Goal: Transaction & Acquisition: Book appointment/travel/reservation

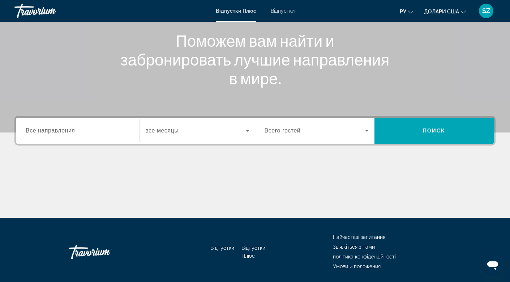
scroll to position [87, 0]
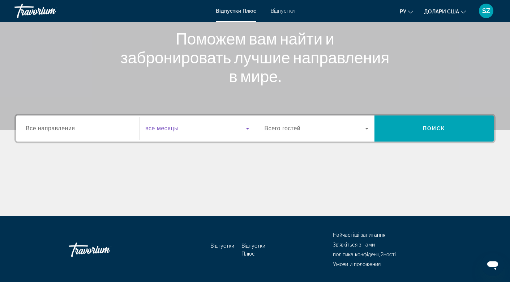
click at [238, 125] on span "Віджет пошуку" at bounding box center [195, 128] width 100 height 9
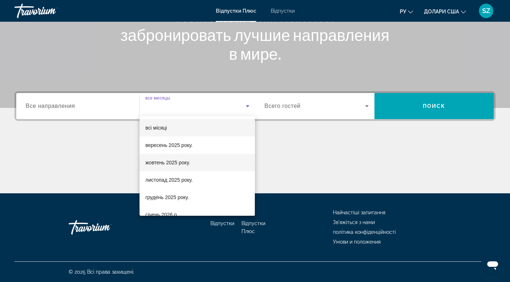
click at [159, 163] on font "жовтень 2025 року." at bounding box center [167, 162] width 45 height 6
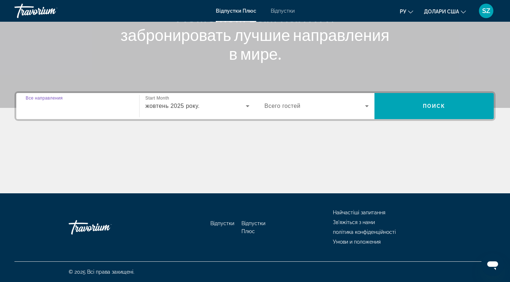
click at [93, 108] on input "Destination Все направления" at bounding box center [78, 106] width 104 height 9
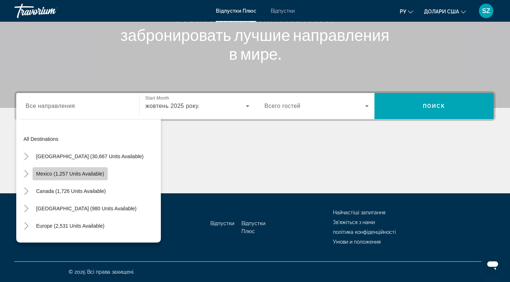
click at [46, 174] on span "Mexico (1,257 units available)" at bounding box center [70, 174] width 68 height 6
type input "**********"
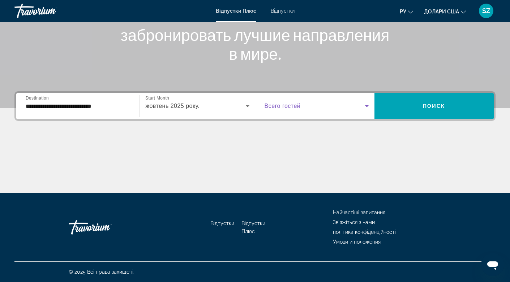
click at [364, 106] on icon "Віджет пошуку" at bounding box center [367, 106] width 9 height 9
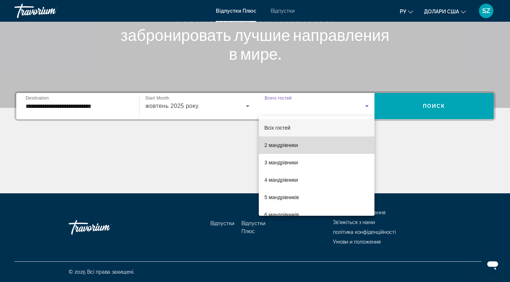
click at [290, 144] on font "2 мандрівники" at bounding box center [282, 145] width 34 height 6
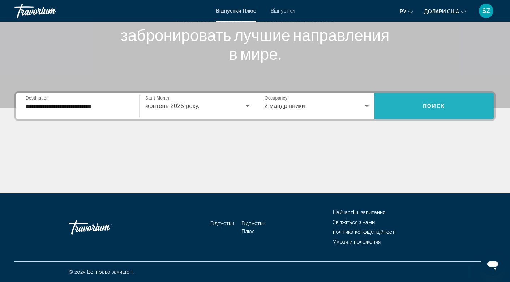
click at [443, 103] on span "Поиск" at bounding box center [434, 106] width 23 height 6
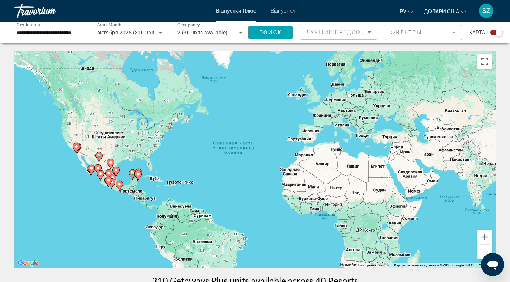
click at [463, 10] on icon "Змінити валюту" at bounding box center [463, 11] width 5 height 5
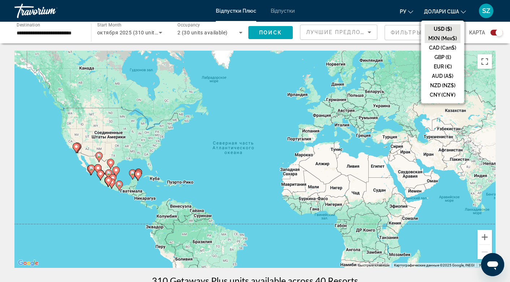
click at [440, 36] on button "MXN (Mex$)" at bounding box center [443, 38] width 36 height 9
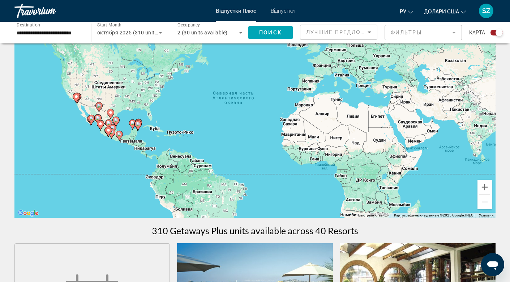
scroll to position [56, 0]
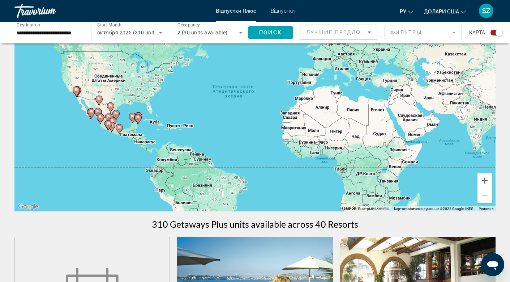
click at [128, 129] on div "Чтобы активировать перетаскивание с помощью клавиатуры, нажмите Alt + Ввод. Пос…" at bounding box center [254, 102] width 481 height 217
click at [488, 179] on button "Увеличить" at bounding box center [485, 180] width 14 height 14
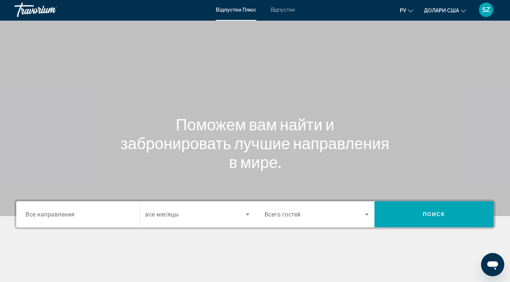
scroll to position [2, 0]
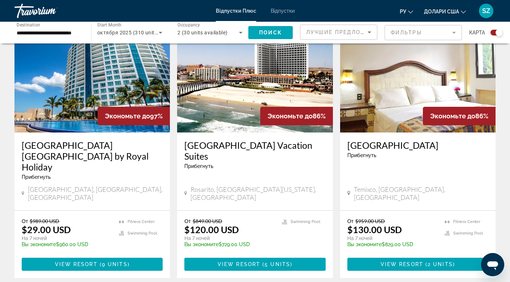
scroll to position [1079, 0]
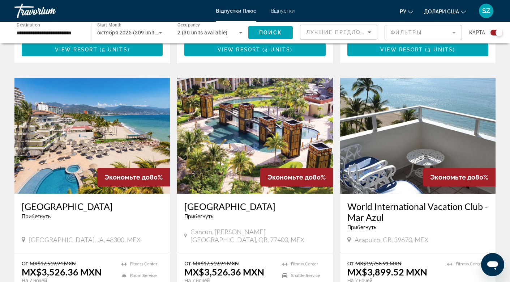
scroll to position [984, 0]
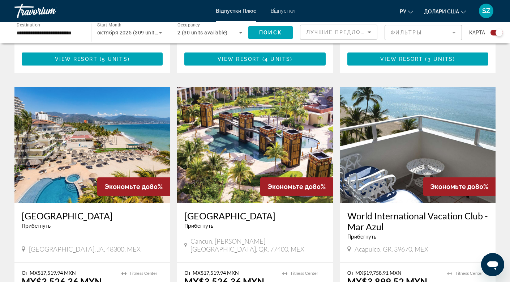
click at [293, 147] on img "Основний зміст" at bounding box center [255, 145] width 156 height 116
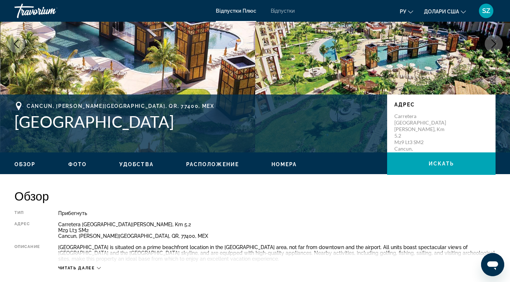
scroll to position [101, 0]
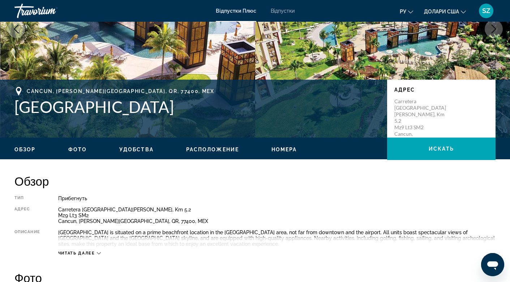
click at [204, 148] on span "Расположение" at bounding box center [212, 149] width 53 height 6
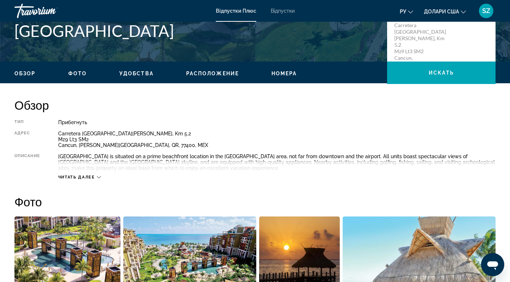
scroll to position [174, 0]
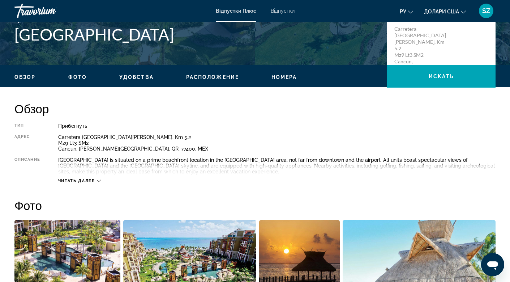
click at [100, 179] on icon "Основний зміст" at bounding box center [99, 181] width 4 height 4
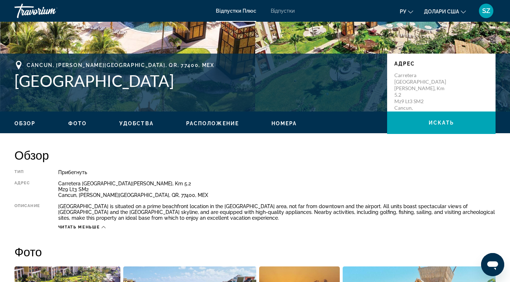
scroll to position [122, 0]
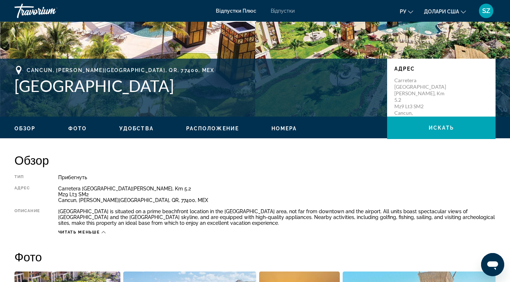
click at [75, 126] on span "Фото" at bounding box center [77, 128] width 18 height 6
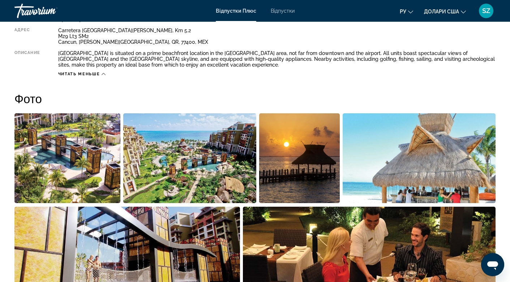
scroll to position [179, 0]
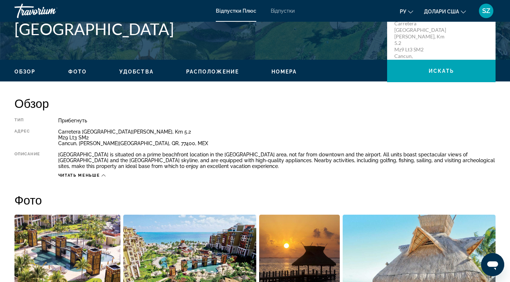
click at [285, 69] on span "Номера" at bounding box center [285, 72] width 26 height 6
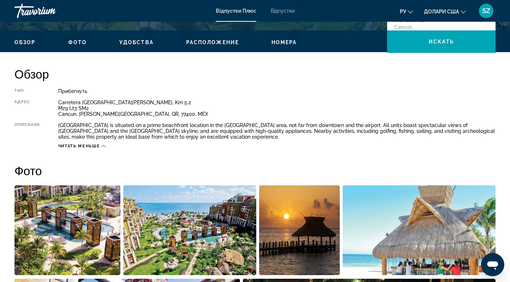
scroll to position [207, 0]
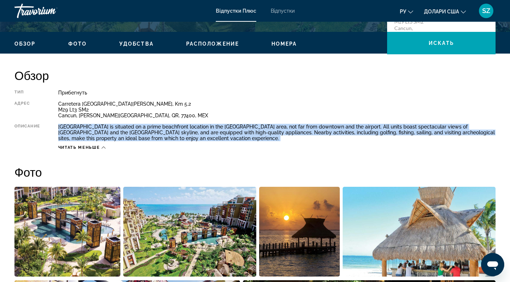
drag, startPoint x: 59, startPoint y: 124, endPoint x: 197, endPoint y: 141, distance: 138.5
click at [197, 142] on div "Тип Прибегнуть Все включено Нет «все включено» Адрес Carretera [GEOGRAPHIC_DATA…" at bounding box center [254, 120] width 481 height 60
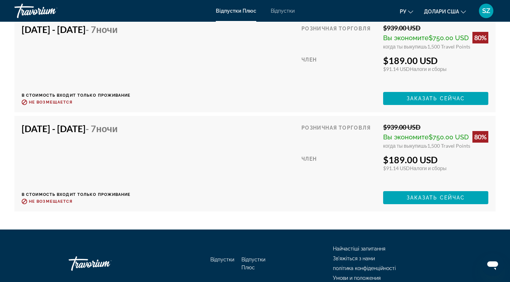
scroll to position [1360, 0]
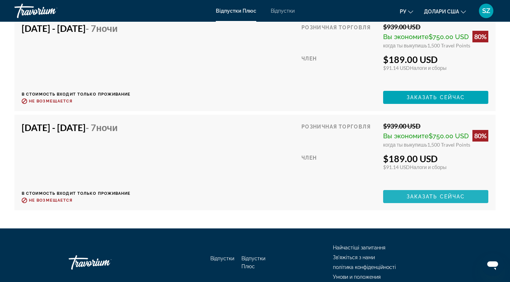
click at [424, 194] on span "Заказать сейчас" at bounding box center [436, 196] width 59 height 6
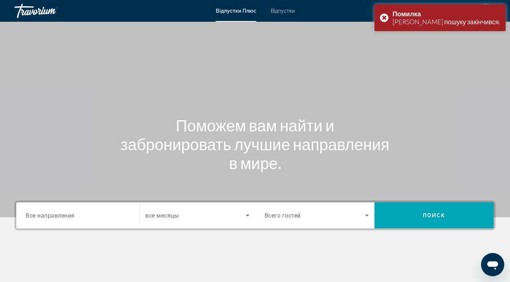
click at [109, 220] on div "Search widget" at bounding box center [78, 215] width 104 height 21
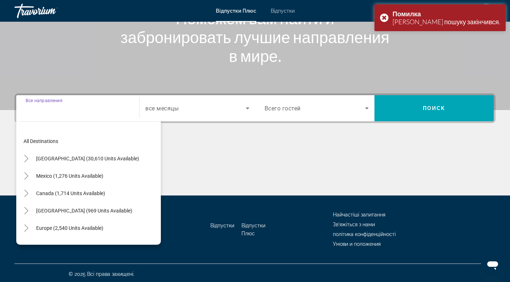
scroll to position [109, 0]
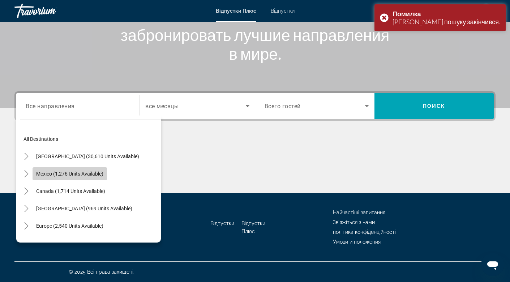
click at [89, 174] on span "Mexico (1,276 units available)" at bounding box center [69, 174] width 67 height 6
type input "**********"
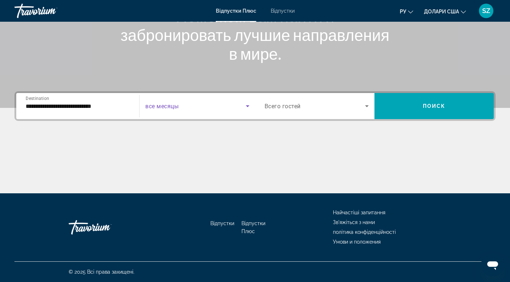
click at [240, 103] on span "Search widget" at bounding box center [195, 106] width 100 height 9
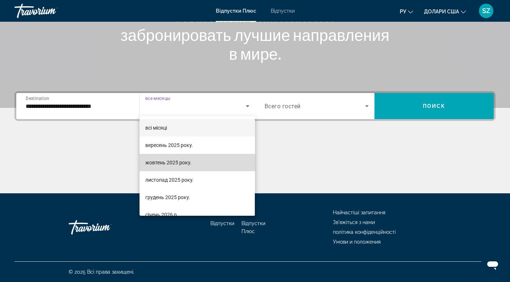
click at [152, 163] on font "жовтень 2025 року." at bounding box center [168, 162] width 46 height 6
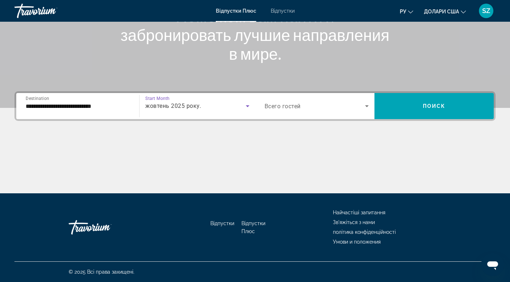
click at [364, 105] on icon "Search widget" at bounding box center [367, 106] width 9 height 9
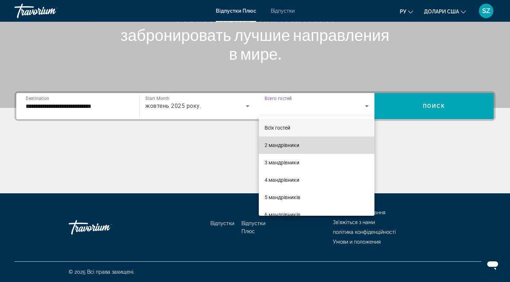
click at [288, 144] on font "2 мандрівники" at bounding box center [282, 145] width 35 height 6
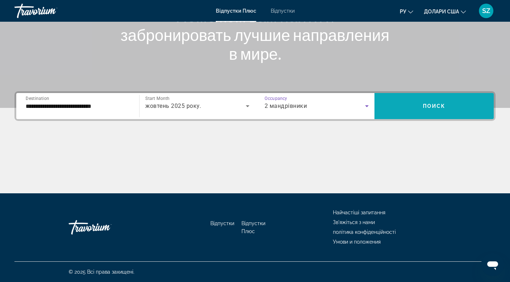
click at [434, 103] on span "Поиск" at bounding box center [434, 106] width 23 height 6
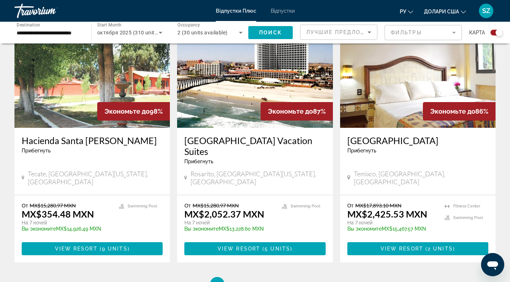
scroll to position [1134, 0]
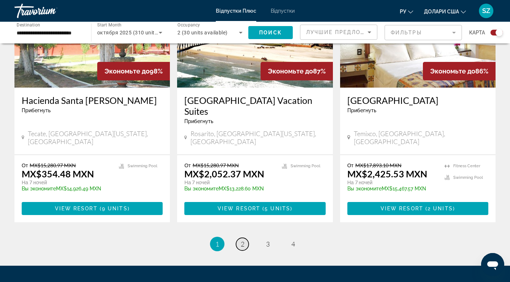
click at [242, 240] on span "2" at bounding box center [243, 244] width 4 height 8
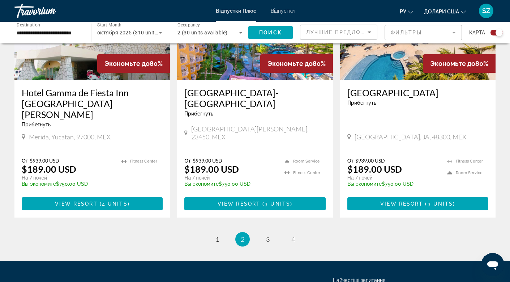
scroll to position [1086, 0]
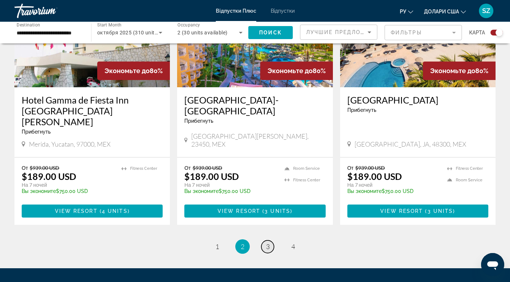
click at [269, 242] on span "3" at bounding box center [268, 246] width 4 height 8
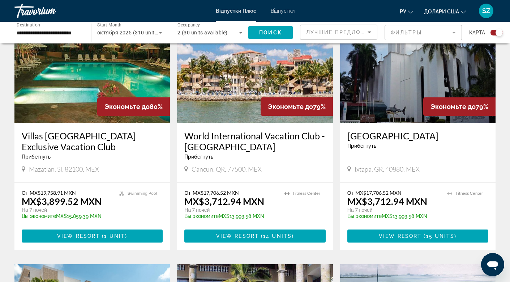
scroll to position [537, 0]
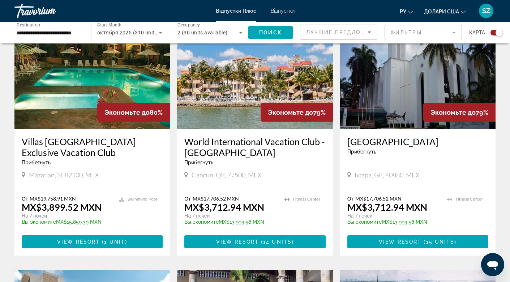
click at [241, 142] on h3 "World International Vacation Club - [GEOGRAPHIC_DATA]" at bounding box center [254, 147] width 141 height 22
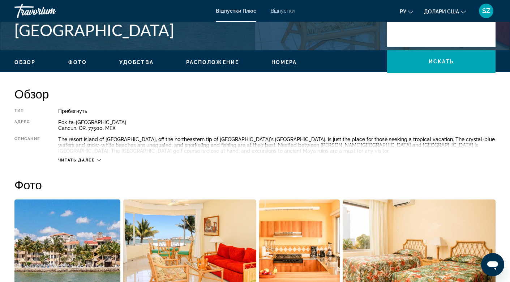
scroll to position [184, 0]
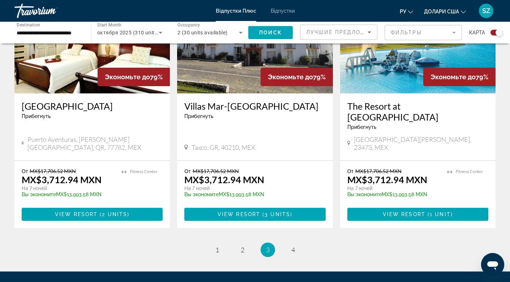
scroll to position [1142, 0]
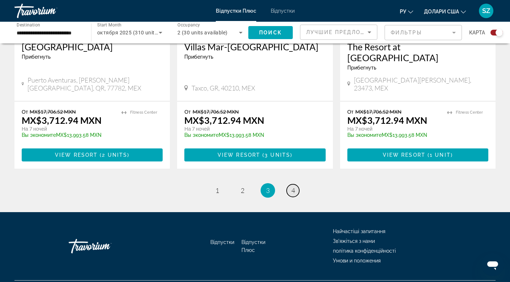
click at [291, 184] on link "page 4" at bounding box center [293, 190] width 13 height 13
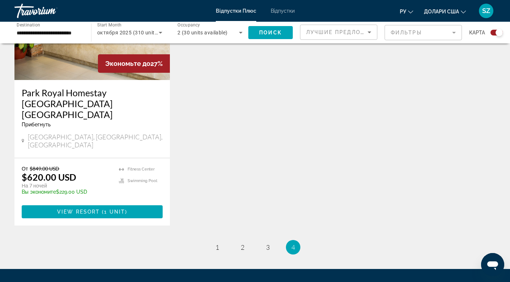
scroll to position [581, 0]
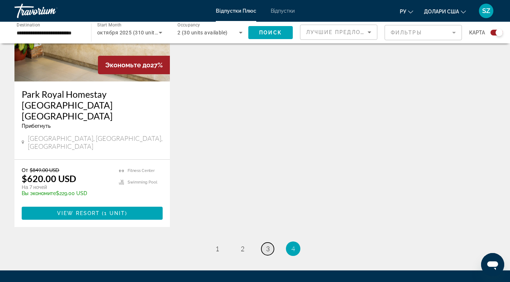
click at [266, 244] on span "3" at bounding box center [268, 248] width 4 height 8
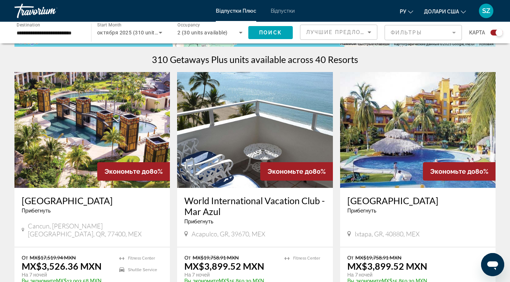
scroll to position [227, 0]
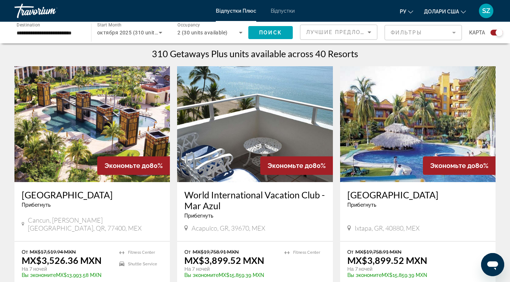
click at [94, 192] on h3 "[GEOGRAPHIC_DATA]" at bounding box center [92, 194] width 141 height 11
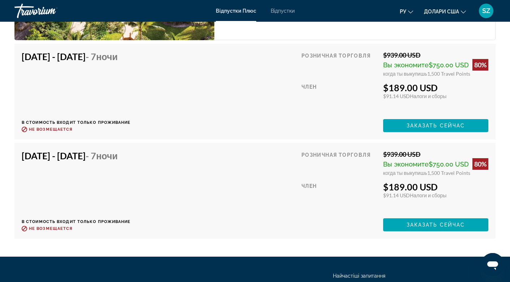
scroll to position [1335, 0]
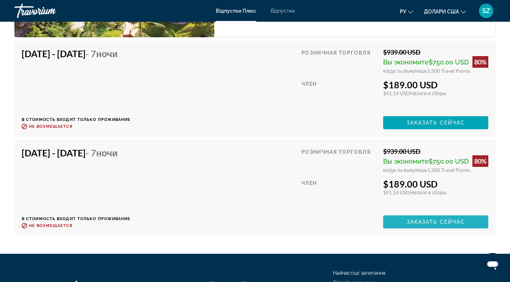
click at [442, 220] on span "Заказать сейчас" at bounding box center [436, 222] width 59 height 6
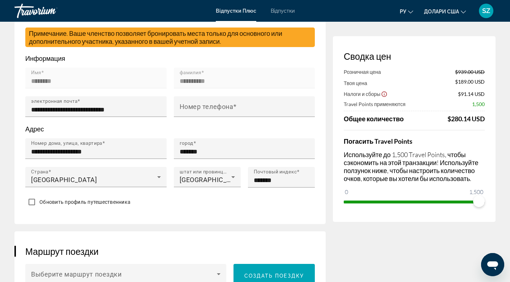
scroll to position [222, 0]
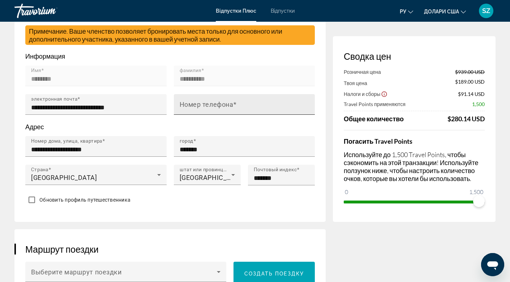
click at [191, 108] on mat-label "Номер телефона" at bounding box center [207, 105] width 54 height 8
click at [191, 112] on input "Номер телефона" at bounding box center [247, 107] width 134 height 9
type input "*"
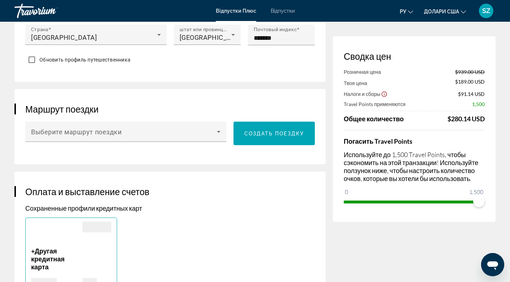
scroll to position [367, 0]
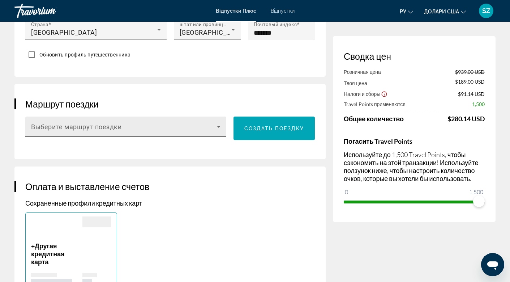
type input "**********"
click at [205, 134] on span "Основний зміст" at bounding box center [124, 129] width 186 height 9
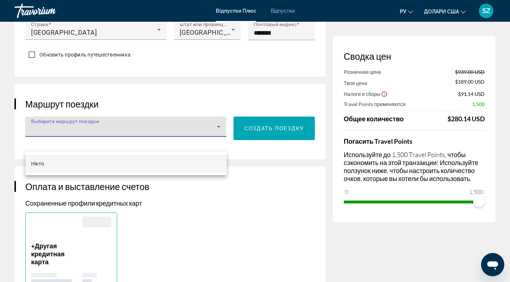
click at [190, 120] on div at bounding box center [255, 141] width 510 height 282
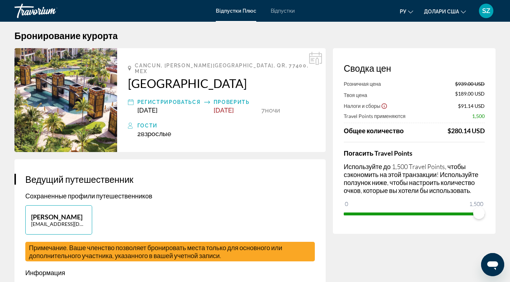
scroll to position [0, 0]
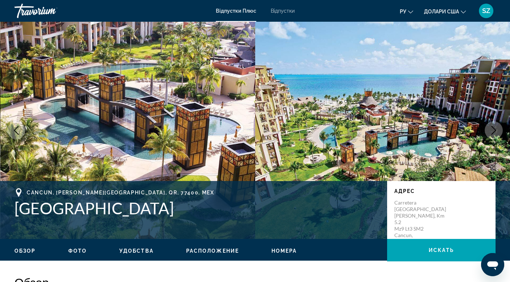
click at [495, 126] on icon "Next image" at bounding box center [494, 130] width 9 height 9
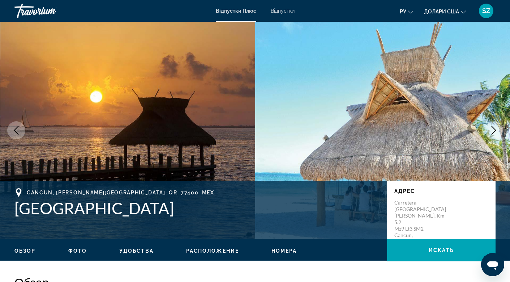
click at [495, 129] on icon "Next image" at bounding box center [494, 130] width 5 height 9
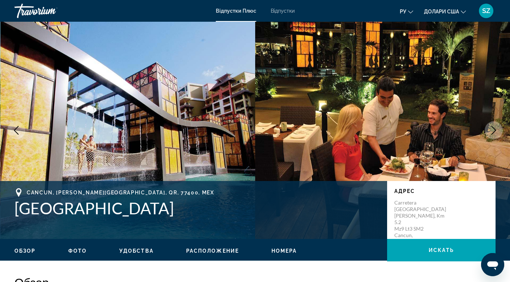
click at [495, 129] on icon "Next image" at bounding box center [494, 130] width 5 height 9
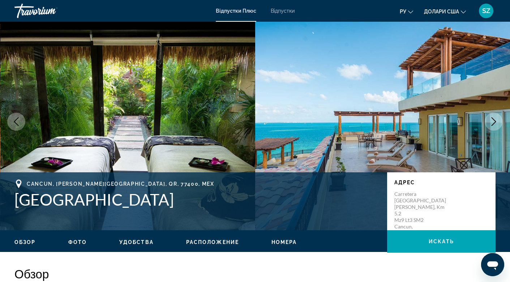
scroll to position [8, 0]
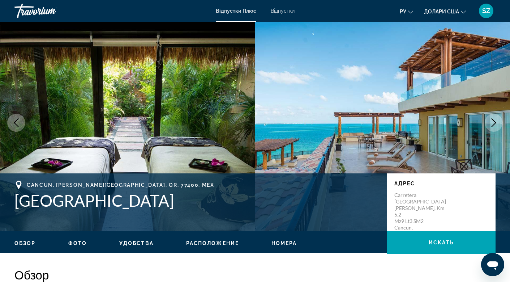
click at [493, 118] on button "Next image" at bounding box center [494, 123] width 18 height 18
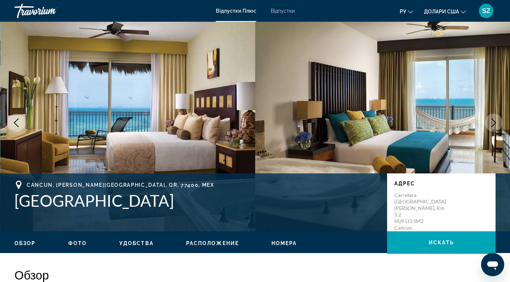
click at [494, 118] on icon "Next image" at bounding box center [494, 122] width 9 height 9
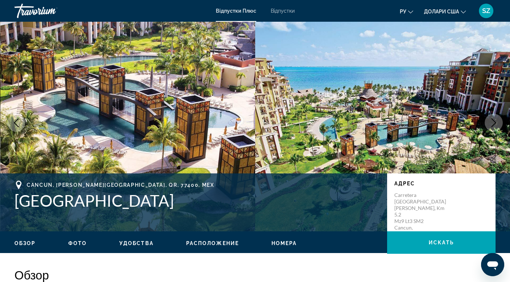
click at [494, 118] on icon "Next image" at bounding box center [494, 122] width 9 height 9
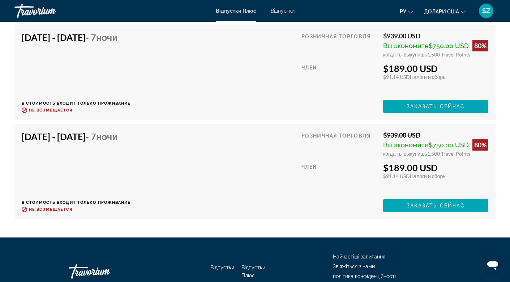
scroll to position [1346, 0]
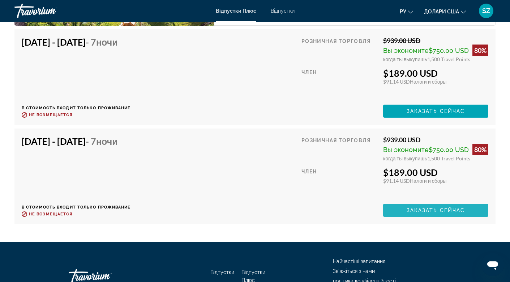
click at [421, 207] on span "Заказать сейчас" at bounding box center [436, 210] width 59 height 6
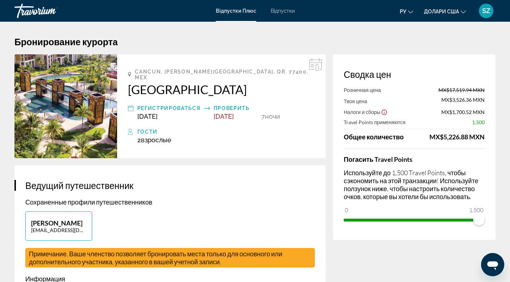
click at [463, 11] on icon "Змінити валюту" at bounding box center [463, 11] width 5 height 5
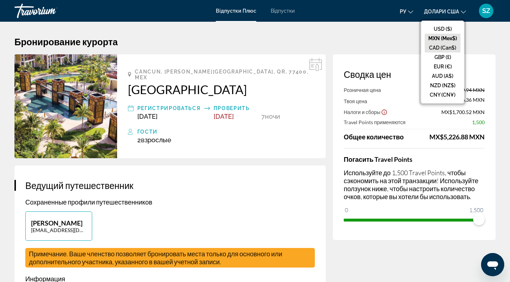
click at [437, 46] on button "CAD (Can$)" at bounding box center [443, 47] width 36 height 9
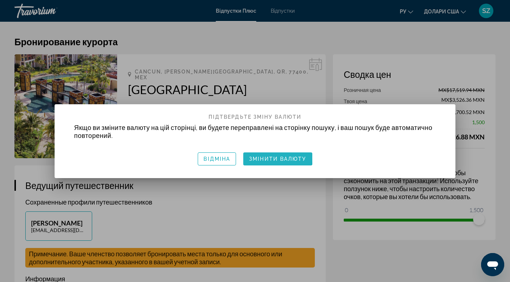
click at [270, 157] on font "Змінити валюту" at bounding box center [277, 159] width 57 height 6
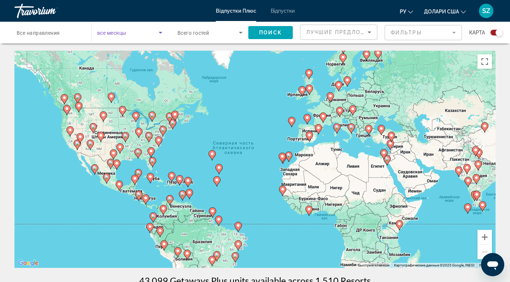
click at [156, 31] on icon "Search widget" at bounding box center [160, 32] width 9 height 9
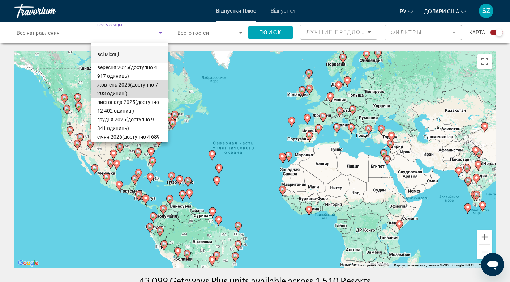
click at [118, 85] on font "жовтень 2025" at bounding box center [113, 85] width 33 height 6
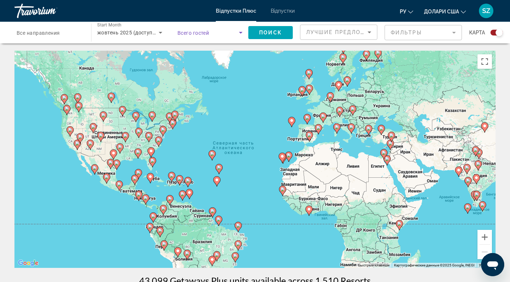
click at [235, 31] on span "Search widget" at bounding box center [208, 32] width 61 height 9
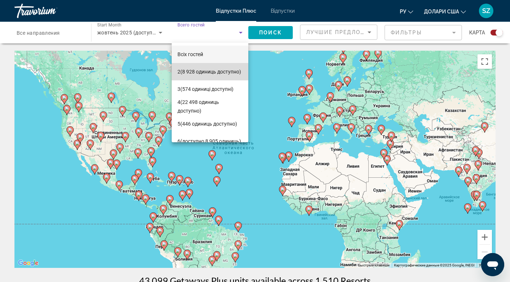
click at [199, 69] on font "(8 928 одиниць доступно)" at bounding box center [210, 72] width 61 height 6
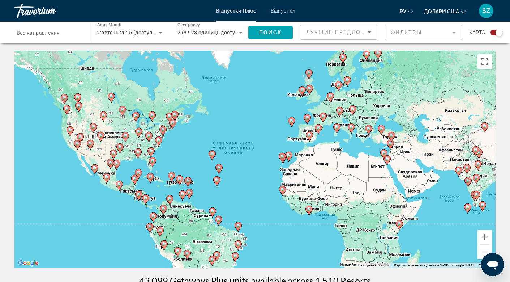
click at [56, 33] on span "Все направления" at bounding box center [38, 33] width 43 height 6
click at [56, 33] on input "Destination Все направления" at bounding box center [49, 33] width 65 height 9
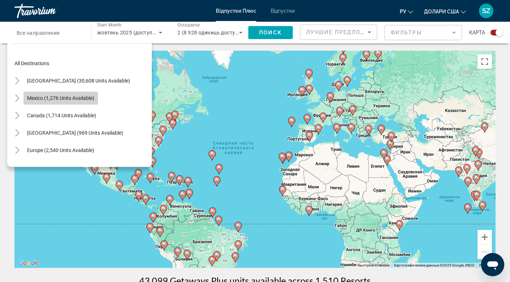
click at [67, 99] on span "Mexico (1,276 units available)" at bounding box center [60, 98] width 67 height 6
type input "**********"
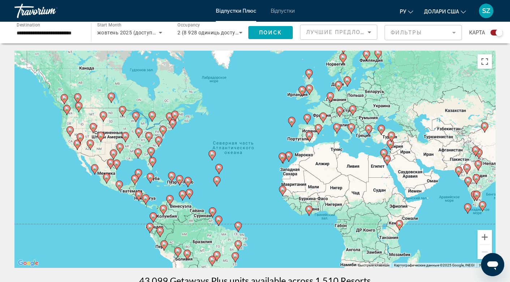
click at [460, 9] on button "Долари США USD ($) MXN (Mex$) CAD (Can$) GBP (£) EUR (€) AUD (A$) NZD (NZ$) CNY…" at bounding box center [445, 11] width 42 height 10
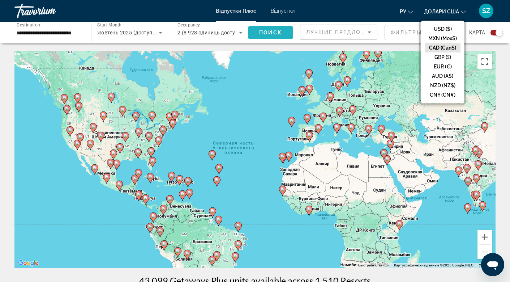
click at [273, 28] on span "Search widget" at bounding box center [270, 32] width 44 height 17
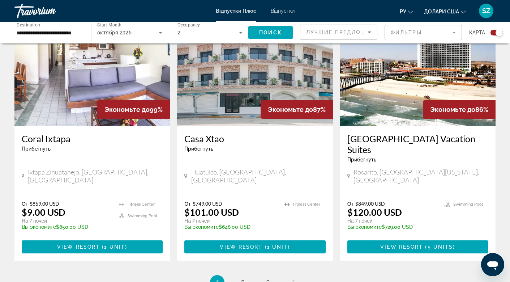
scroll to position [1135, 0]
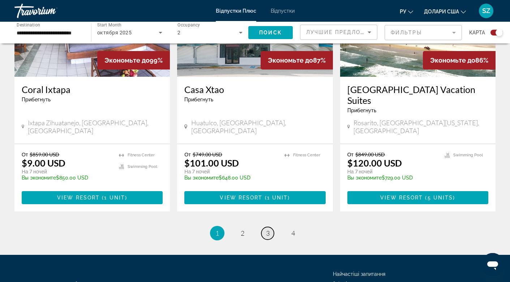
click at [266, 229] on span "3" at bounding box center [268, 233] width 4 height 8
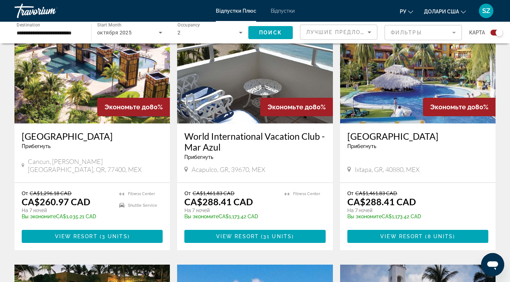
scroll to position [288, 0]
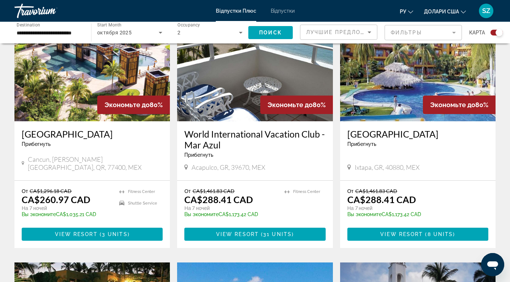
click at [81, 132] on h3 "[GEOGRAPHIC_DATA]" at bounding box center [92, 133] width 141 height 11
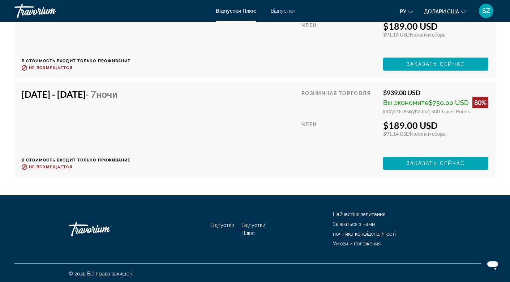
scroll to position [1395, 0]
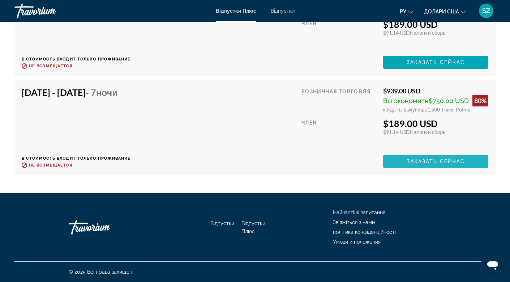
click at [430, 157] on span "Основний зміст" at bounding box center [435, 161] width 105 height 17
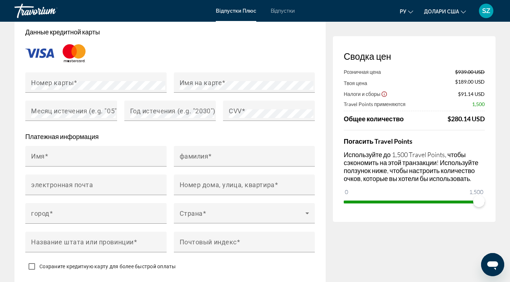
scroll to position [638, 0]
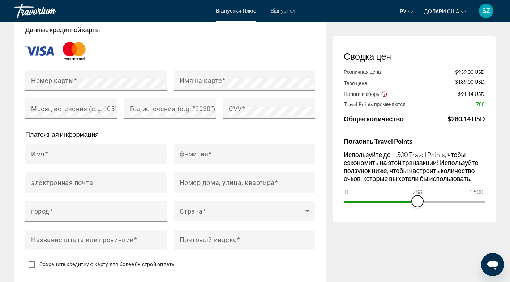
drag, startPoint x: 478, startPoint y: 201, endPoint x: 418, endPoint y: 200, distance: 60.0
click at [418, 200] on span "ngx-slider" at bounding box center [418, 201] width 12 height 12
drag, startPoint x: 418, startPoint y: 200, endPoint x: 455, endPoint y: 197, distance: 36.6
click at [455, 197] on span "ngx-slider" at bounding box center [455, 201] width 12 height 12
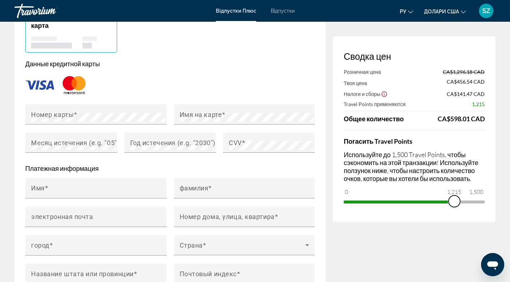
scroll to position [604, 0]
drag, startPoint x: 452, startPoint y: 197, endPoint x: 497, endPoint y: 192, distance: 44.8
click at [497, 192] on div "Бронирование курорта Сводка цен Розничная цена CA$1,296.18 CAD Твоя цена CA$456…" at bounding box center [255, 192] width 510 height 1548
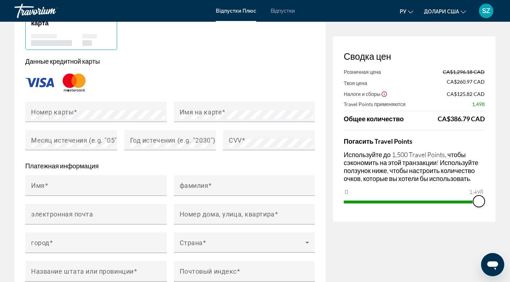
scroll to position [607, 0]
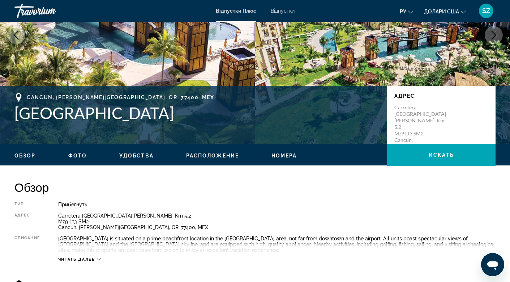
scroll to position [92, 0]
